Goal: Task Accomplishment & Management: Use online tool/utility

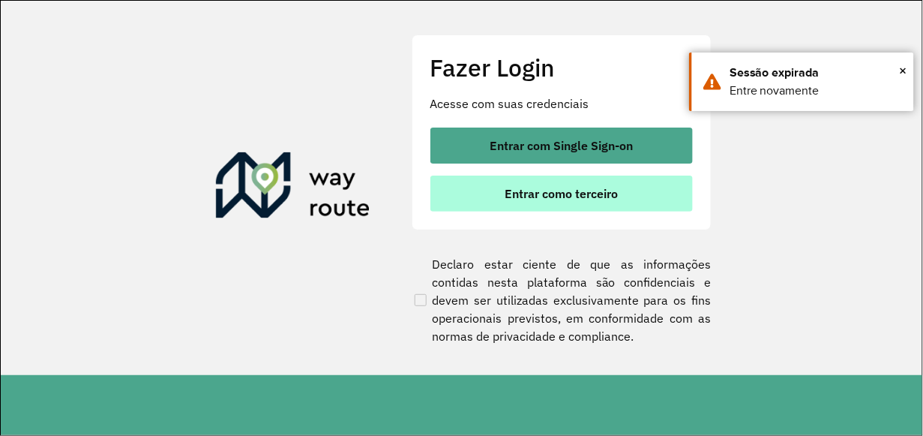
click at [582, 188] on span "Entrar como terceiro" at bounding box center [561, 194] width 113 height 12
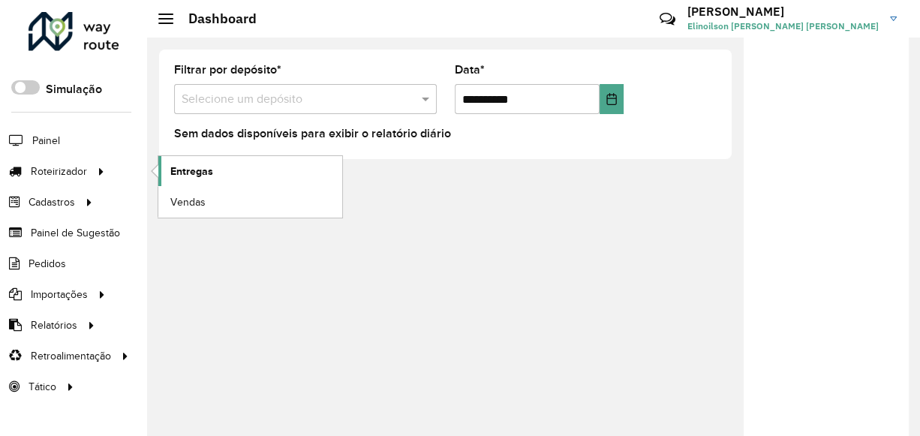
click at [207, 170] on span "Entregas" at bounding box center [191, 172] width 43 height 16
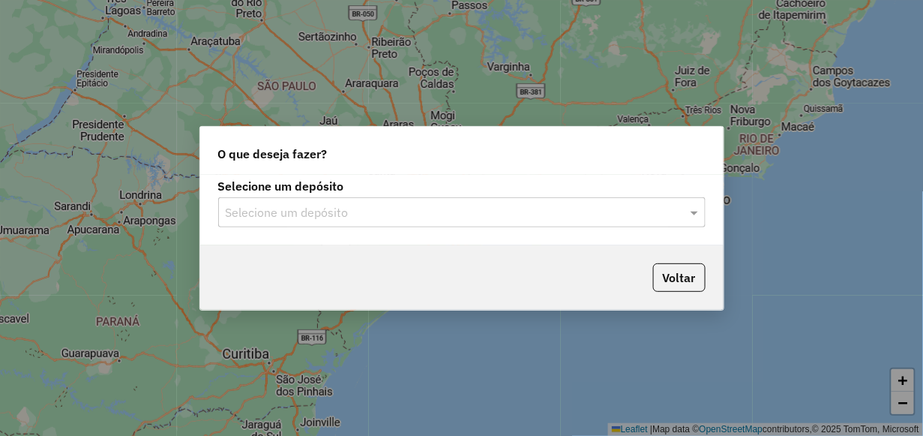
click at [285, 220] on input "text" at bounding box center [447, 213] width 443 height 18
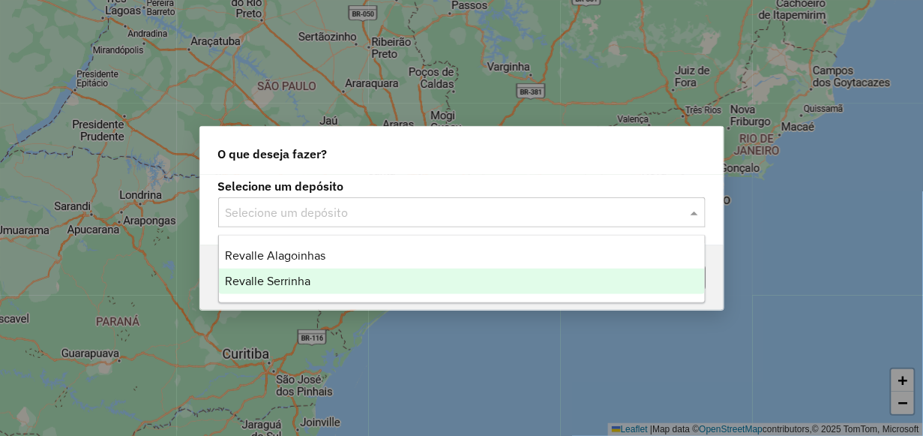
click at [281, 284] on span "Revalle Serrinha" at bounding box center [268, 281] width 86 height 13
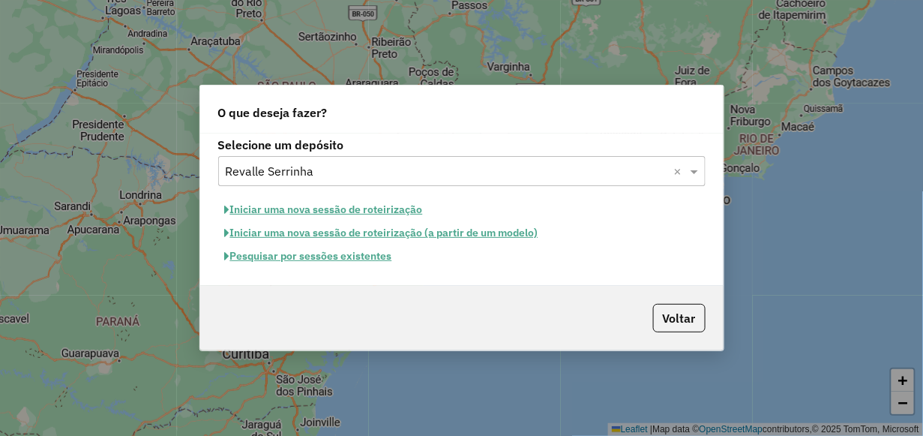
click at [365, 258] on button "Pesquisar por sessões existentes" at bounding box center [308, 256] width 181 height 23
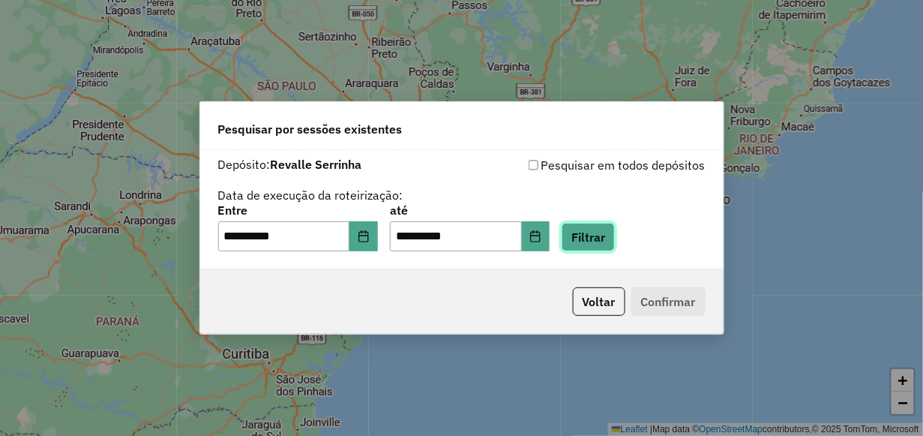
click at [608, 232] on button "Filtrar" at bounding box center [588, 237] width 53 height 29
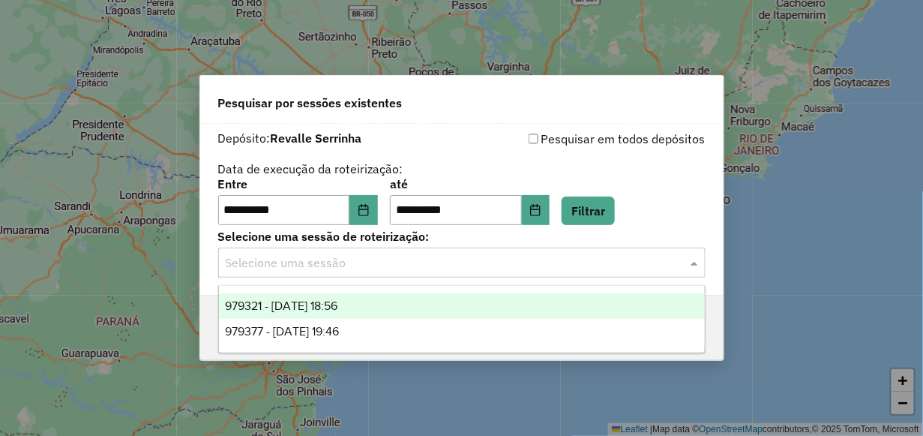
click at [380, 260] on input "text" at bounding box center [447, 263] width 443 height 18
click at [338, 304] on span "979321 - 14/08/2025 18:56" at bounding box center [281, 305] width 113 height 13
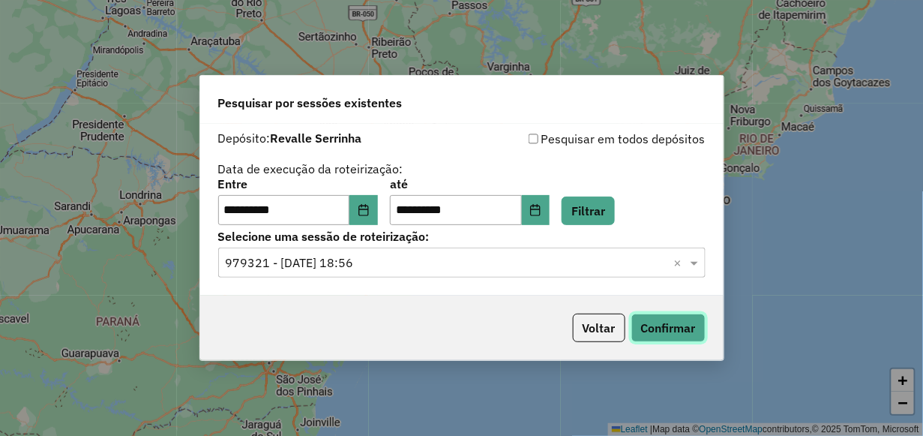
click at [657, 323] on button "Confirmar" at bounding box center [669, 328] width 74 height 29
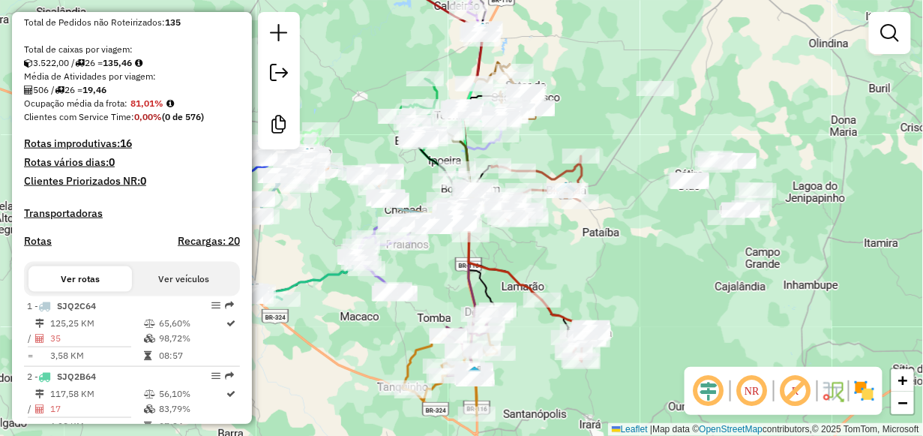
scroll to position [375, 0]
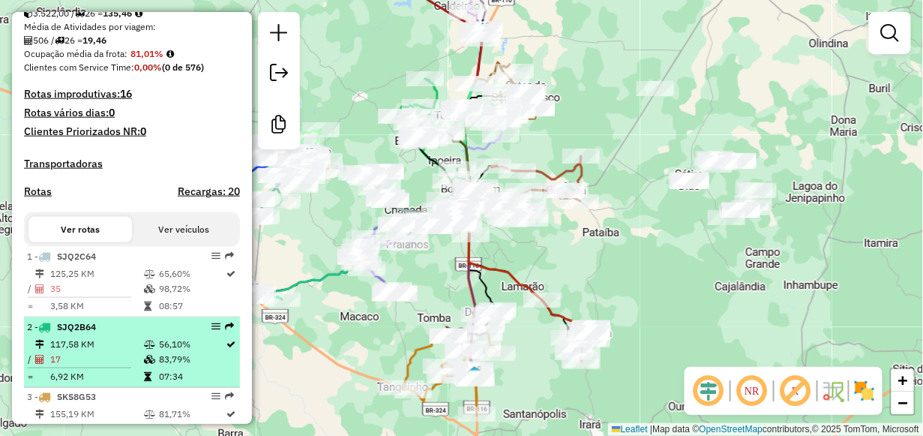
click at [83, 352] on td "117,58 KM" at bounding box center [97, 344] width 94 height 15
select select "**********"
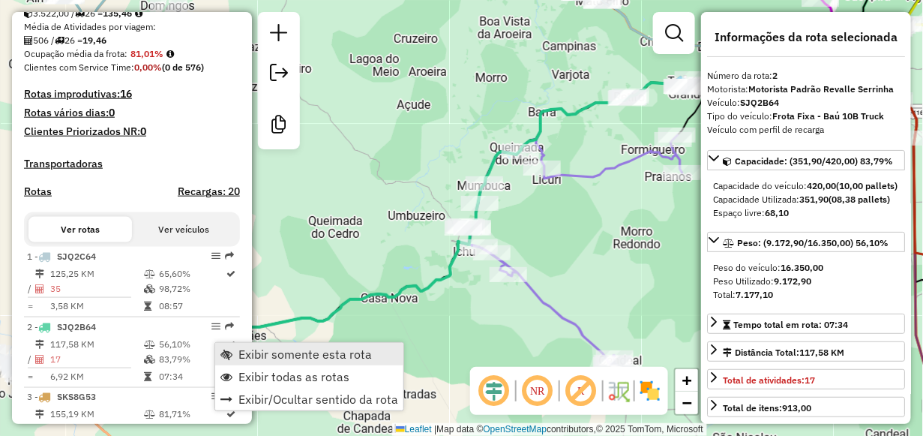
click at [236, 352] on link "Exibir somente esta rota" at bounding box center [309, 354] width 188 height 23
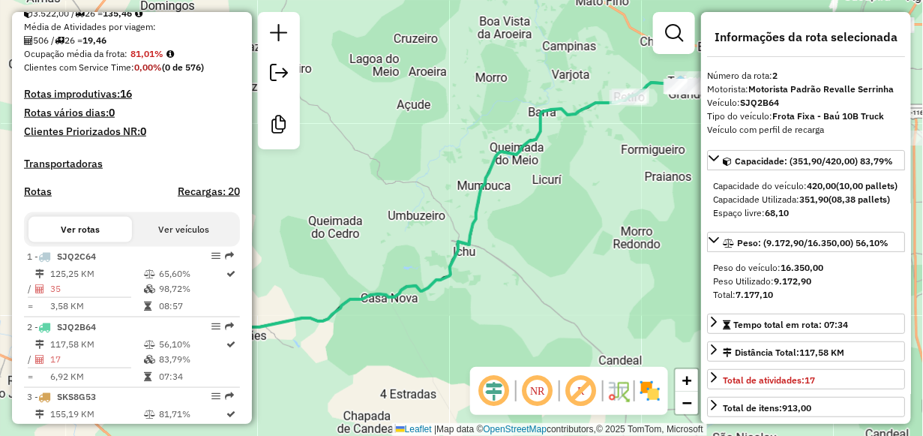
drag, startPoint x: 344, startPoint y: 275, endPoint x: 357, endPoint y: 273, distance: 13.6
click at [357, 273] on div "Janela de atendimento Grade de atendimento Capacidade Transportadoras Veículos …" at bounding box center [461, 218] width 923 height 436
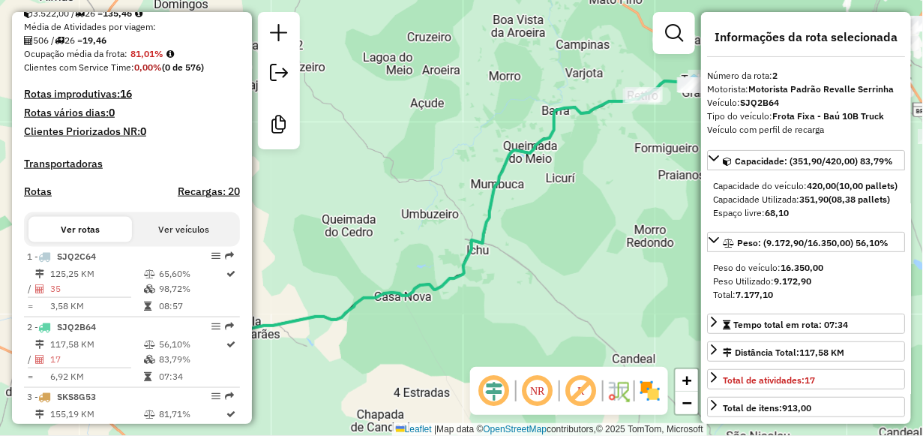
click at [436, 252] on div "Janela de atendimento Grade de atendimento Capacidade Transportadoras Veículos …" at bounding box center [461, 218] width 923 height 436
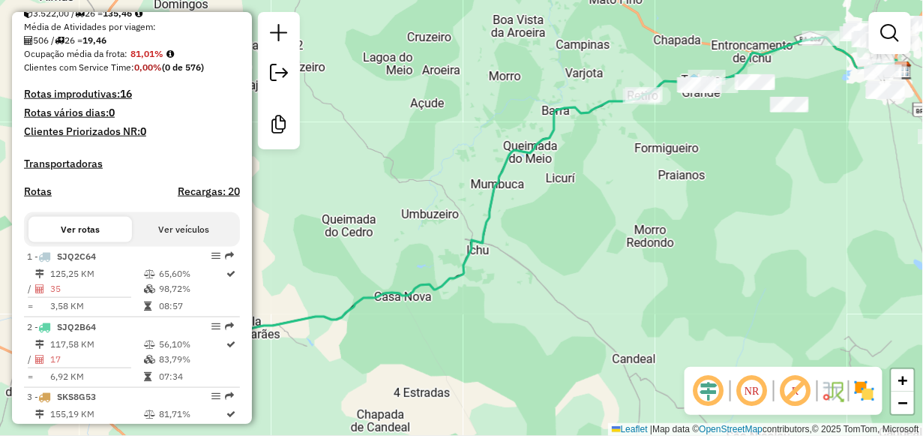
click at [363, 260] on div "Janela de atendimento Grade de atendimento Capacidade Transportadoras Veículos …" at bounding box center [461, 218] width 923 height 436
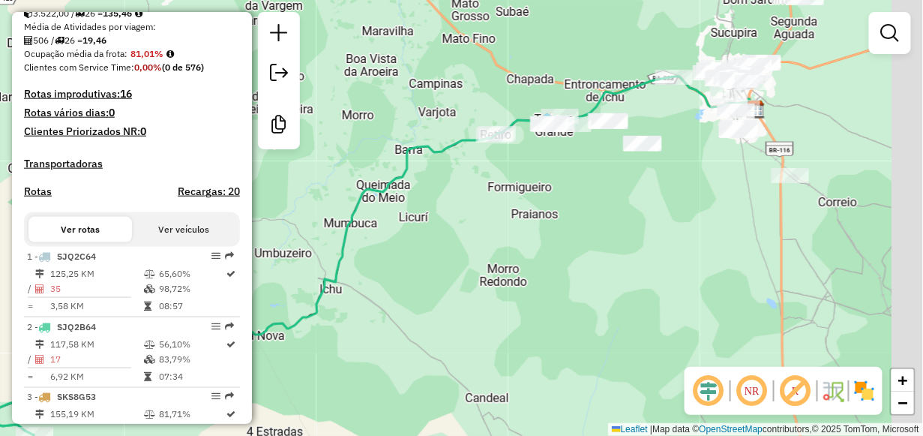
drag, startPoint x: 807, startPoint y: 143, endPoint x: 660, endPoint y: 182, distance: 152.1
click at [660, 182] on div "Janela de atendimento Grade de atendimento Capacidade Transportadoras Veículos …" at bounding box center [461, 218] width 923 height 436
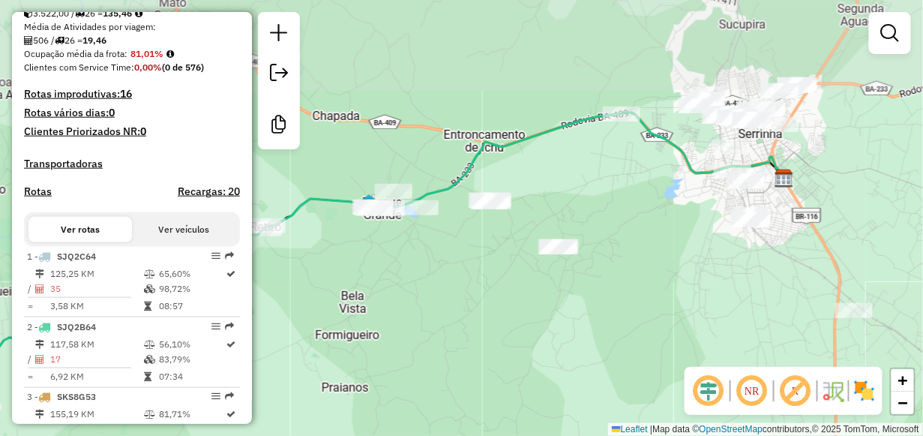
drag, startPoint x: 652, startPoint y: 93, endPoint x: 653, endPoint y: 197, distance: 103.5
click at [653, 197] on div "Janela de atendimento Grade de atendimento Capacidade Transportadoras Veículos …" at bounding box center [461, 218] width 923 height 436
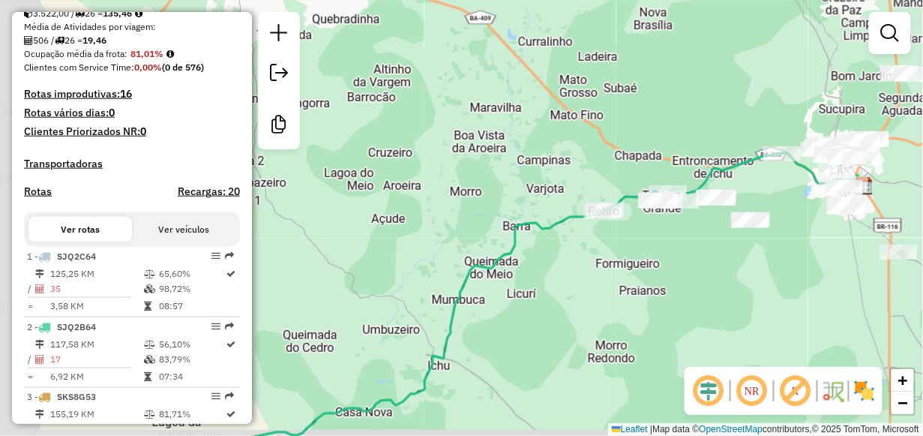
drag, startPoint x: 387, startPoint y: 320, endPoint x: 612, endPoint y: 287, distance: 227.4
click at [612, 287] on div "Janela de atendimento Grade de atendimento Capacidade Transportadoras Veículos …" at bounding box center [461, 218] width 923 height 436
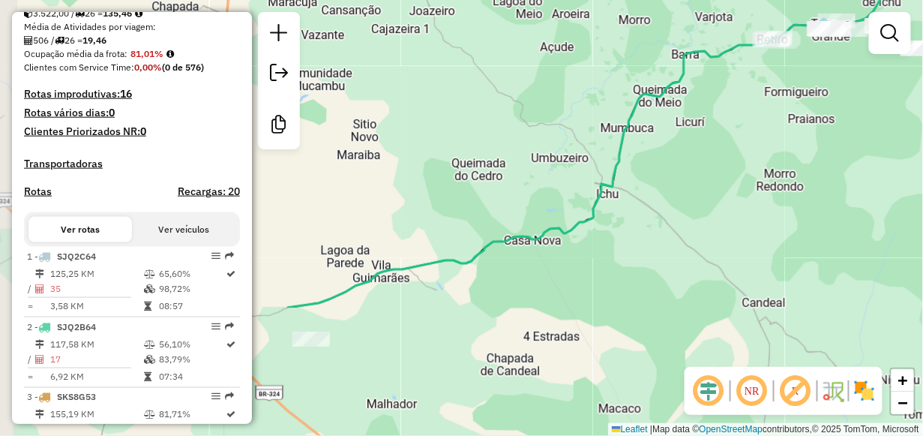
drag, startPoint x: 429, startPoint y: 382, endPoint x: 604, endPoint y: 205, distance: 248.8
click at [599, 210] on icon at bounding box center [660, 144] width 744 height 326
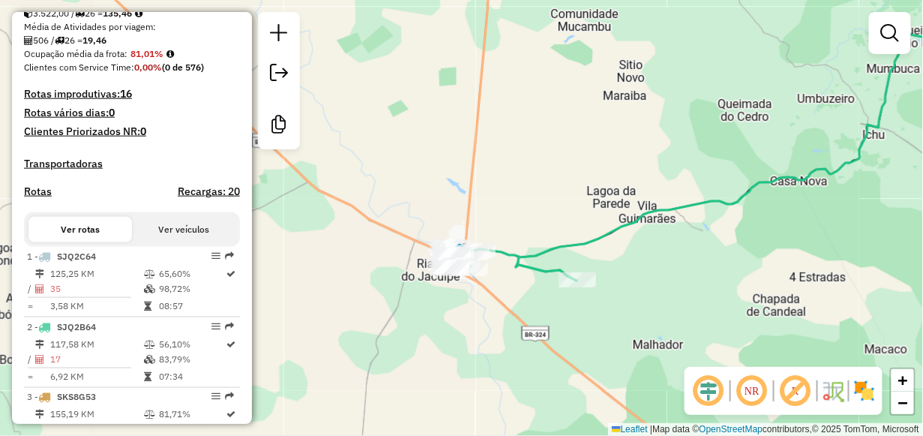
drag, startPoint x: 408, startPoint y: 341, endPoint x: 673, endPoint y: 282, distance: 271.3
click at [673, 282] on div "Janela de atendimento Grade de atendimento Capacidade Transportadoras Veículos …" at bounding box center [461, 218] width 923 height 436
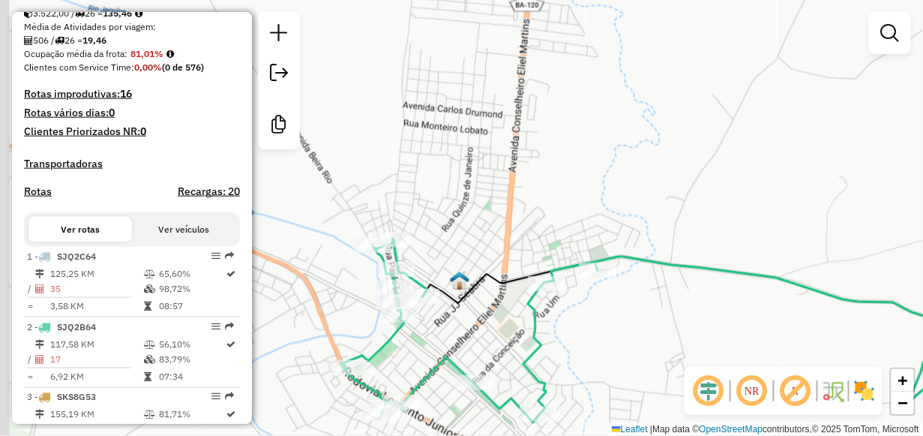
drag, startPoint x: 359, startPoint y: 263, endPoint x: 455, endPoint y: 251, distance: 96.8
click at [455, 251] on div "Janela de atendimento Grade de atendimento Capacidade Transportadoras Veículos …" at bounding box center [461, 218] width 923 height 436
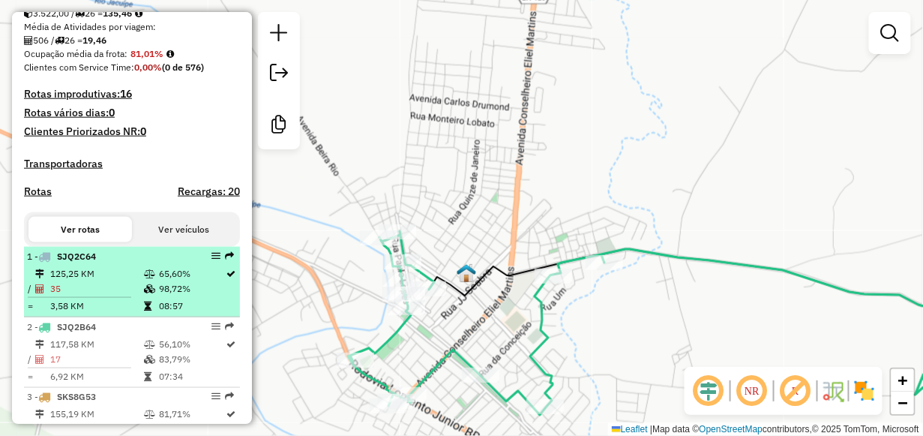
drag, startPoint x: 129, startPoint y: 296, endPoint x: 95, endPoint y: 300, distance: 34.0
click at [95, 296] on td "35" at bounding box center [97, 288] width 94 height 15
select select "**********"
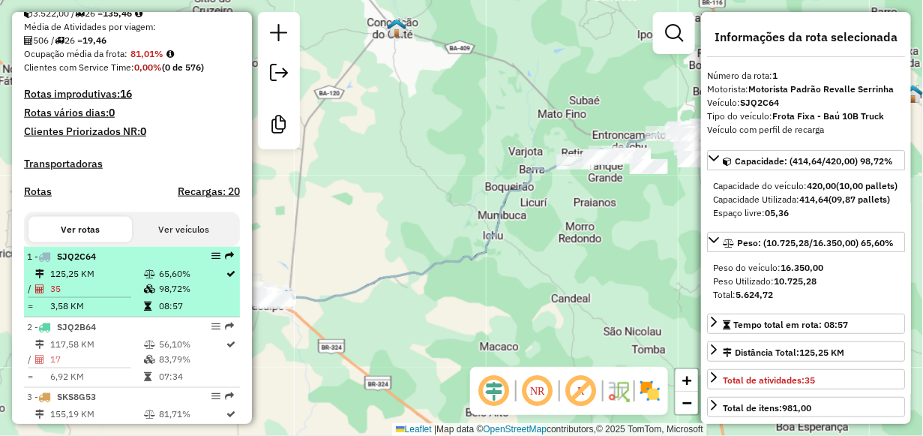
drag, startPoint x: 223, startPoint y: 269, endPoint x: 211, endPoint y: 275, distance: 13.4
click at [211, 263] on div "1 - SJQ2C64" at bounding box center [132, 257] width 210 height 14
click at [214, 260] on em at bounding box center [216, 255] width 9 height 9
click at [225, 260] on em at bounding box center [229, 255] width 9 height 9
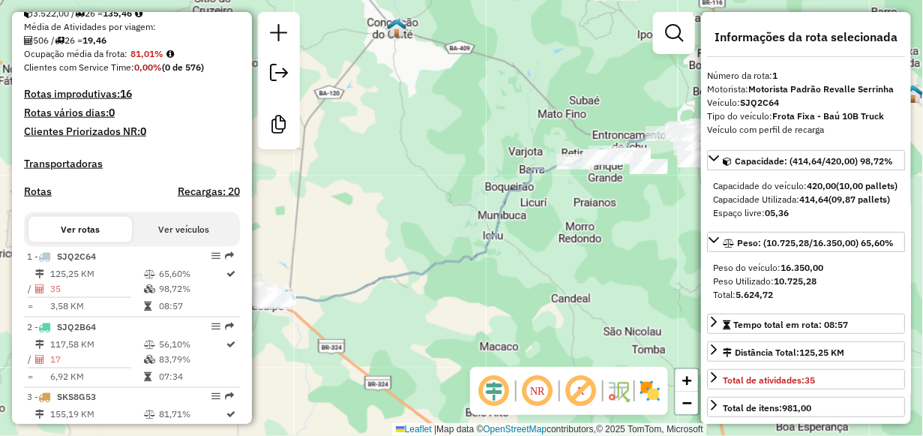
click at [80, 242] on button "Ver rotas" at bounding box center [81, 230] width 104 height 26
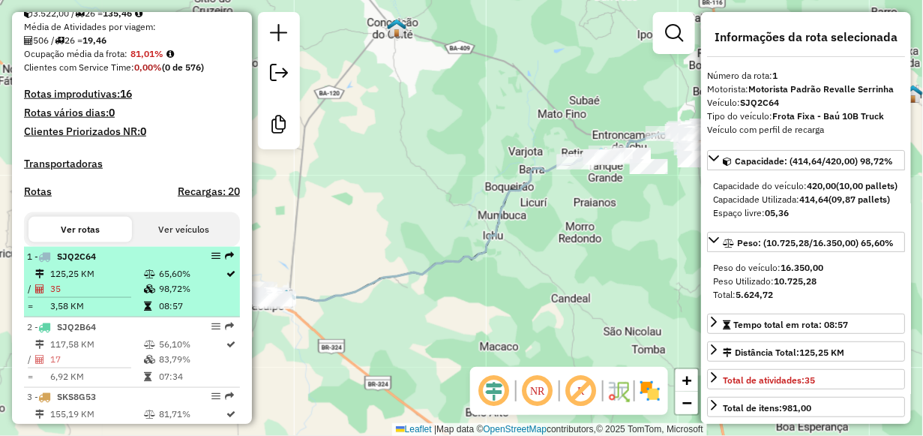
drag, startPoint x: 209, startPoint y: 263, endPoint x: 142, endPoint y: 265, distance: 67.5
click at [142, 263] on div "1 - SJQ2C64" at bounding box center [106, 257] width 159 height 14
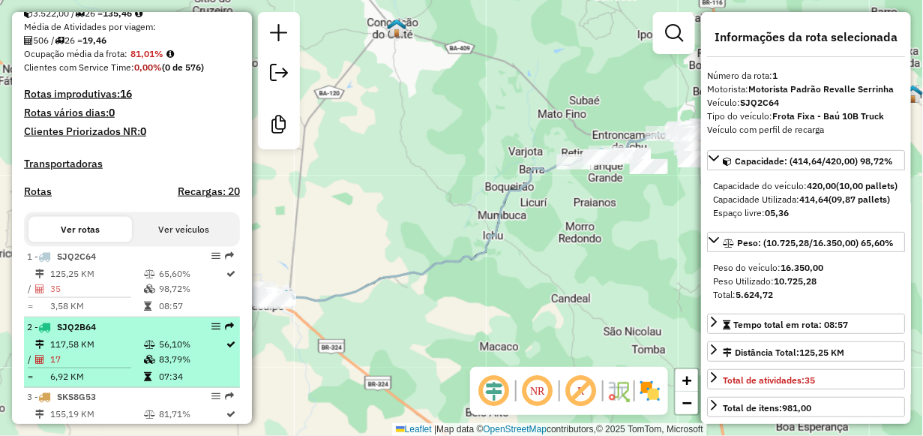
click at [151, 349] on icon at bounding box center [149, 344] width 11 height 9
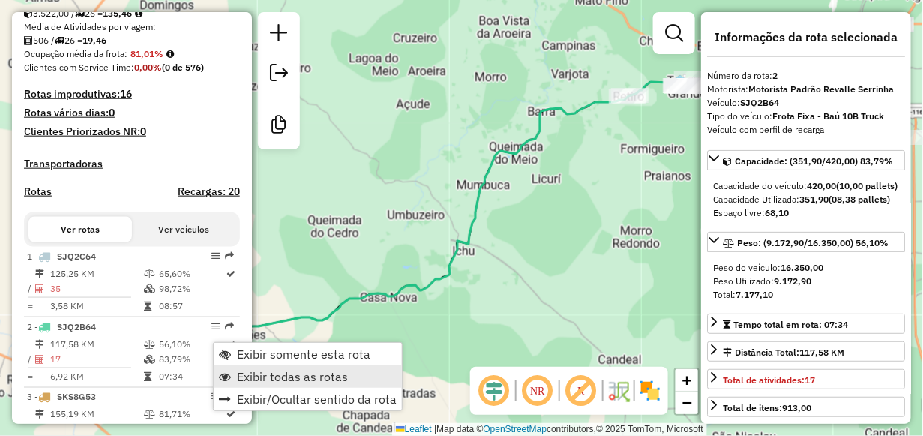
click at [245, 380] on span "Exibir todas as rotas" at bounding box center [292, 377] width 111 height 12
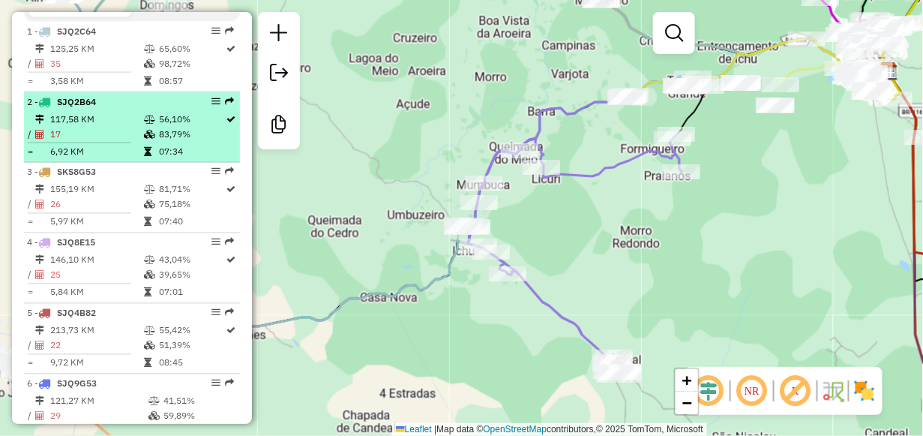
scroll to position [750, 0]
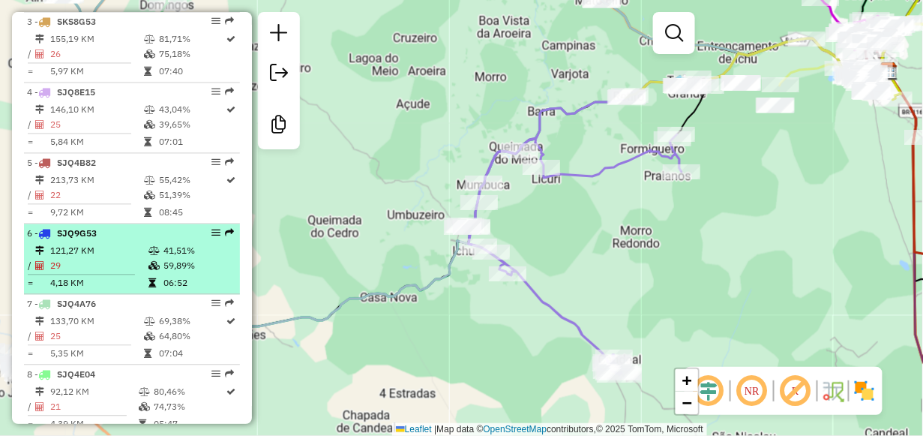
click at [56, 241] on div "6 - SJQ9G53" at bounding box center [106, 234] width 159 height 14
select select "**********"
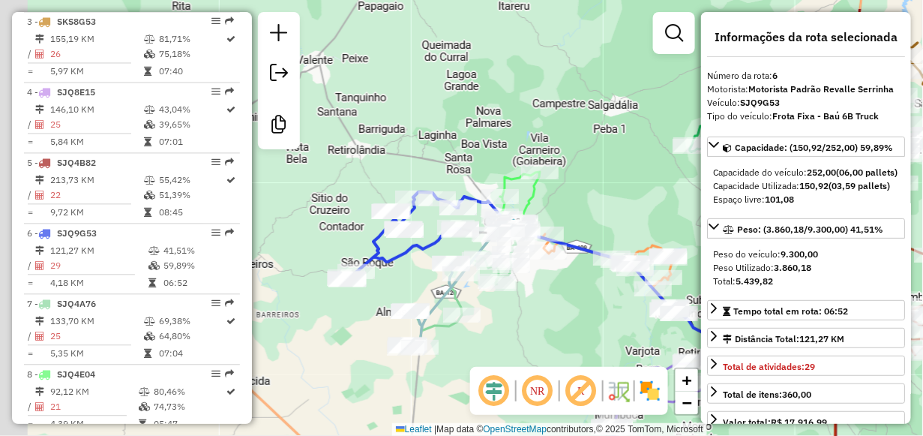
drag, startPoint x: 380, startPoint y: 266, endPoint x: 511, endPoint y: 322, distance: 142.1
click at [511, 322] on div "Janela de atendimento Grade de atendimento Capacidade Transportadoras Veículos …" at bounding box center [461, 218] width 923 height 436
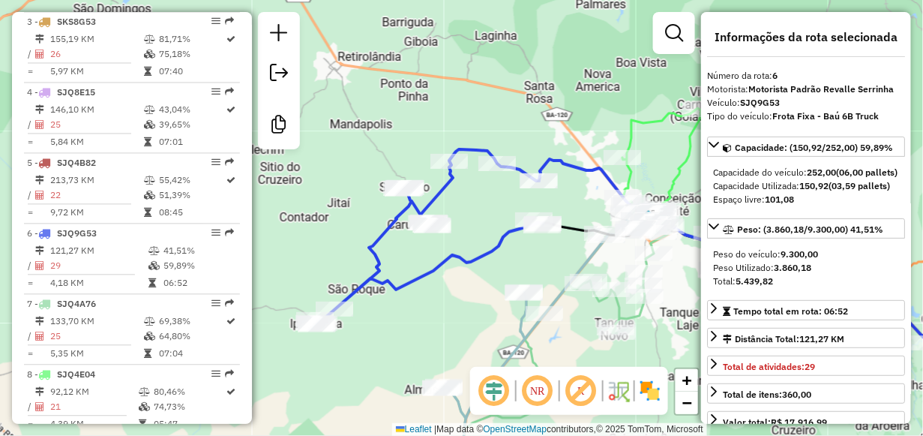
click at [377, 349] on div "Janela de atendimento Grade de atendimento Capacidade Transportadoras Veículos …" at bounding box center [461, 218] width 923 height 436
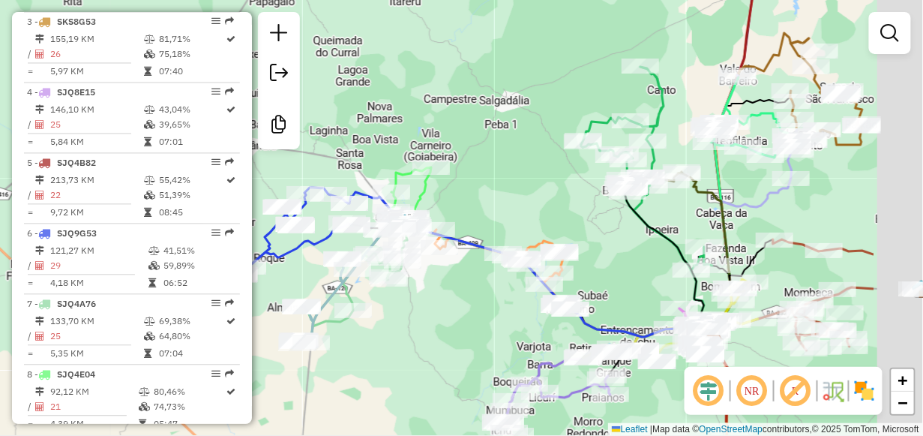
drag, startPoint x: 596, startPoint y: 392, endPoint x: 454, endPoint y: 335, distance: 153.5
click at [454, 335] on div "Janela de atendimento Grade de atendimento Capacidade Transportadoras Veículos …" at bounding box center [461, 218] width 923 height 436
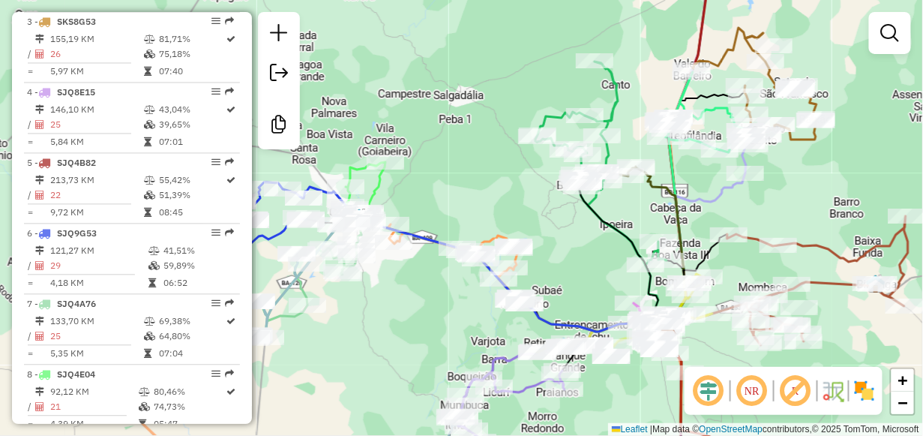
drag, startPoint x: 432, startPoint y: 352, endPoint x: 386, endPoint y: 346, distance: 46.9
click at [386, 346] on div "Janela de atendimento Grade de atendimento Capacidade Transportadoras Veículos …" at bounding box center [461, 218] width 923 height 436
